Goal: Find specific page/section

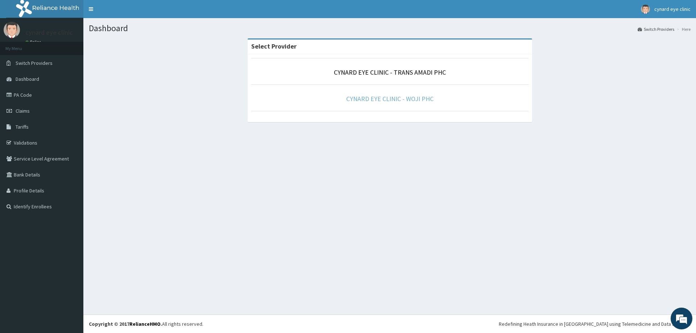
click at [376, 97] on link "CYNARD EYE CLINIC - WOJI PHC" at bounding box center [389, 99] width 87 height 8
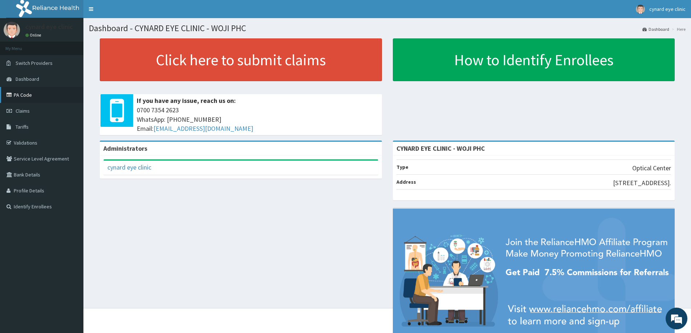
click at [25, 95] on link "PA Code" at bounding box center [41, 95] width 83 height 16
